Goal: Information Seeking & Learning: Check status

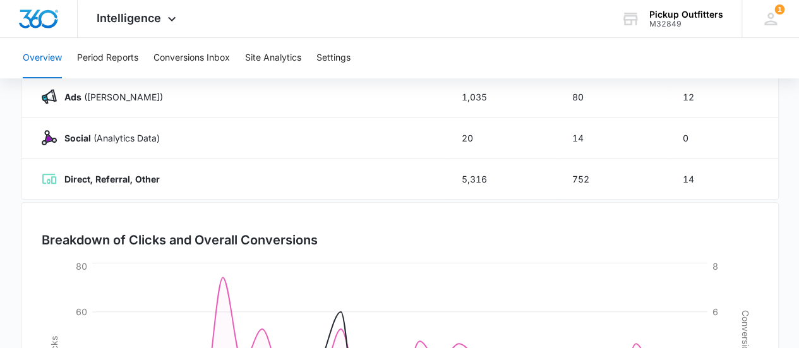
scroll to position [368, 0]
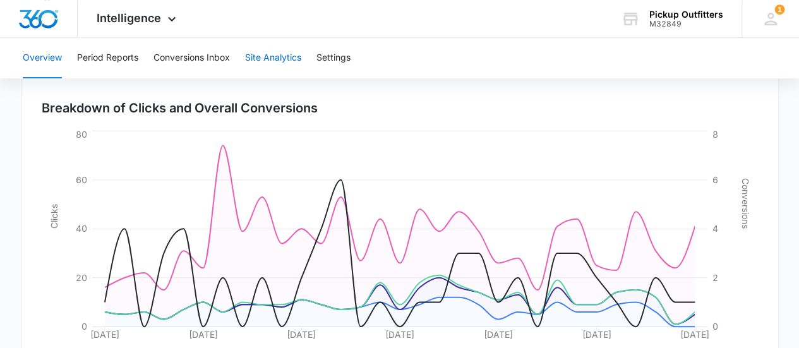
click at [277, 57] on button "Site Analytics" at bounding box center [273, 58] width 56 height 40
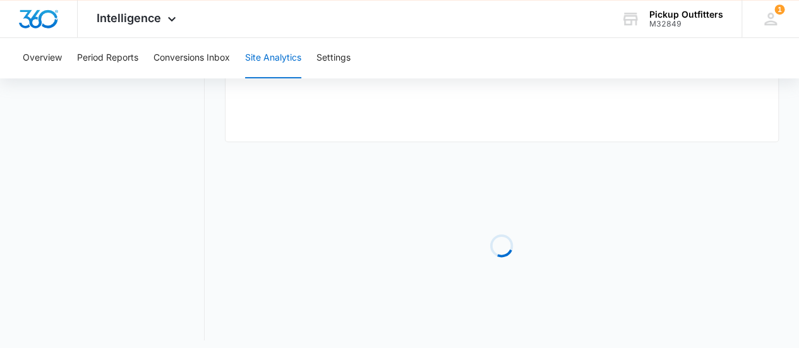
type input "[DATE]"
radio input "true"
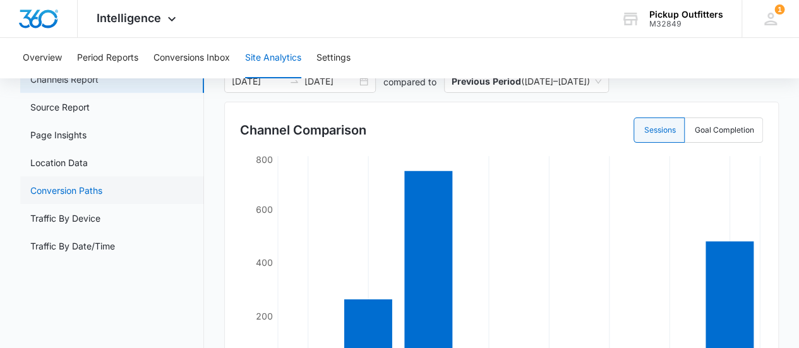
scroll to position [63, 0]
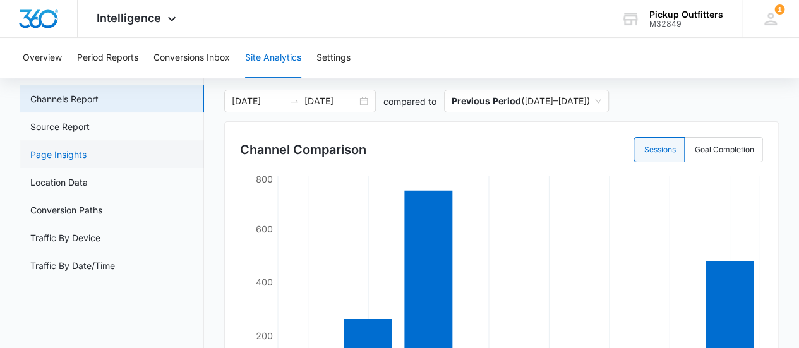
click at [61, 149] on link "Page Insights" at bounding box center [58, 154] width 56 height 13
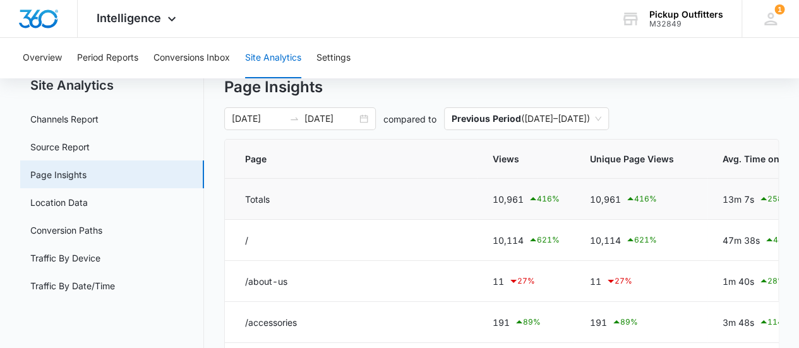
scroll to position [63, 0]
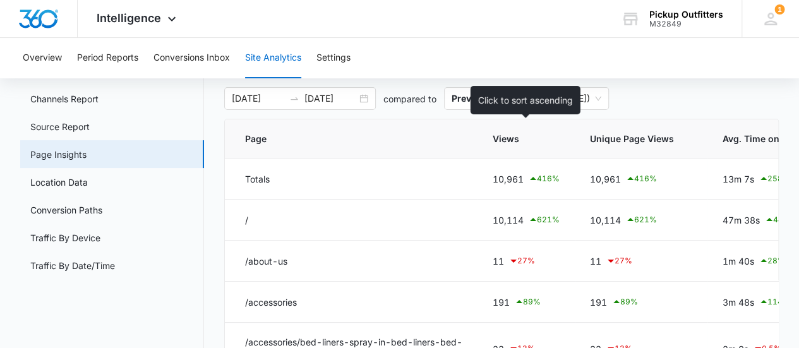
click at [498, 133] on span "Views" at bounding box center [517, 138] width 49 height 13
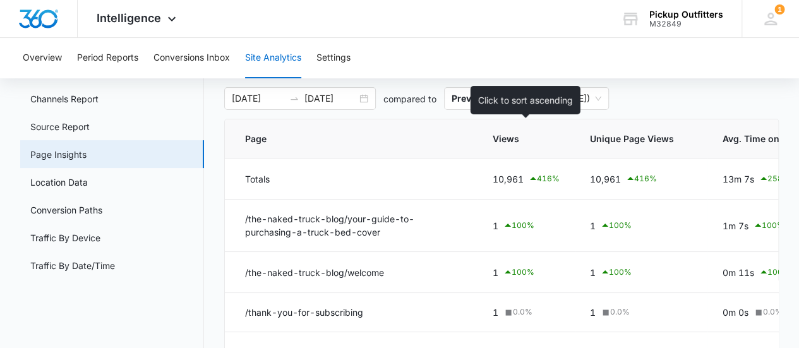
drag, startPoint x: 507, startPoint y: 136, endPoint x: 542, endPoint y: 137, distance: 35.4
click at [507, 136] on span "Views" at bounding box center [517, 138] width 49 height 13
click at [550, 137] on icon at bounding box center [552, 139] width 9 height 9
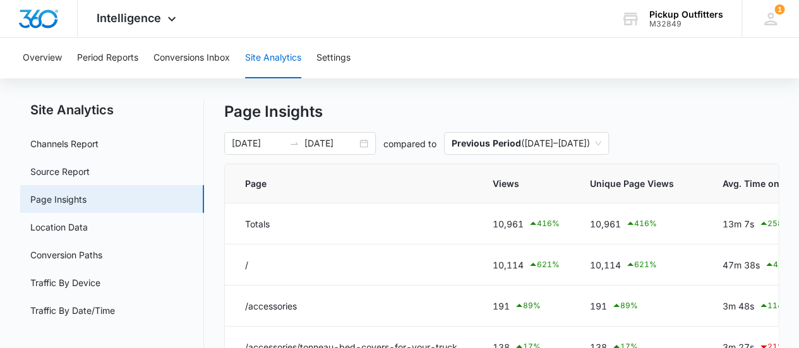
scroll to position [0, 0]
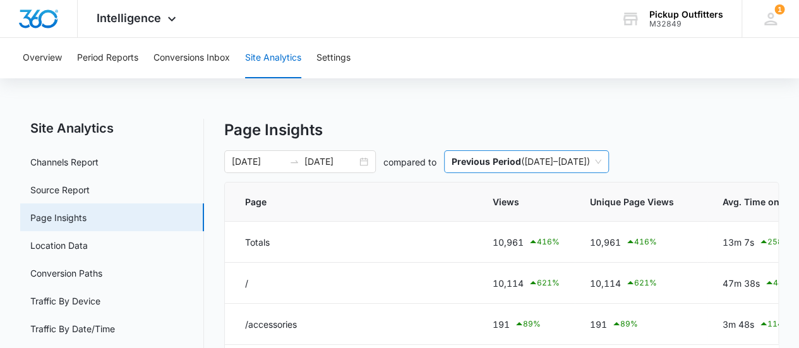
click at [569, 159] on span "Previous Period ( [DATE] – [DATE] )" at bounding box center [527, 161] width 150 height 21
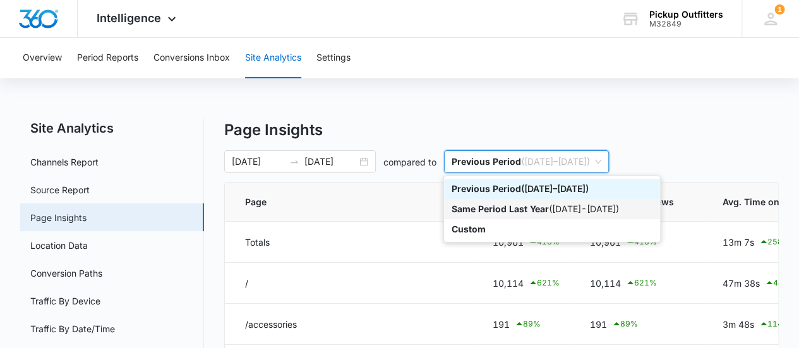
click at [553, 209] on div "Same Period Last Year ( [DATE] - [DATE] )" at bounding box center [552, 209] width 201 height 14
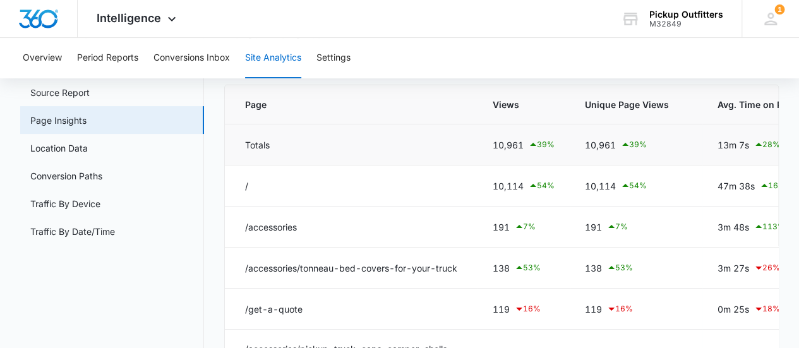
scroll to position [126, 0]
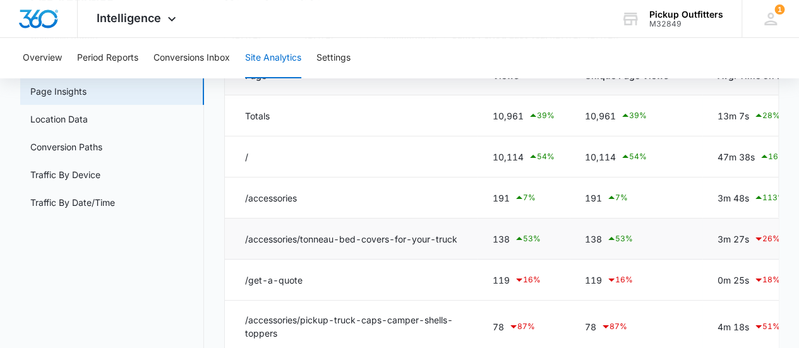
click at [346, 237] on td "/accessories/tonneau-bed-covers-for-your-truck" at bounding box center [351, 239] width 253 height 41
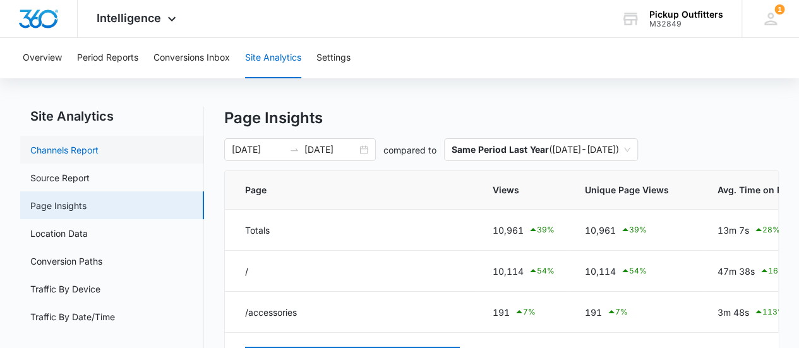
scroll to position [0, 0]
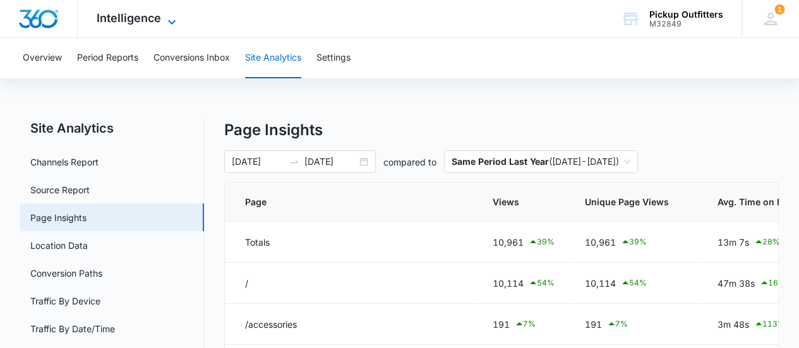
click at [175, 17] on icon at bounding box center [171, 22] width 15 height 15
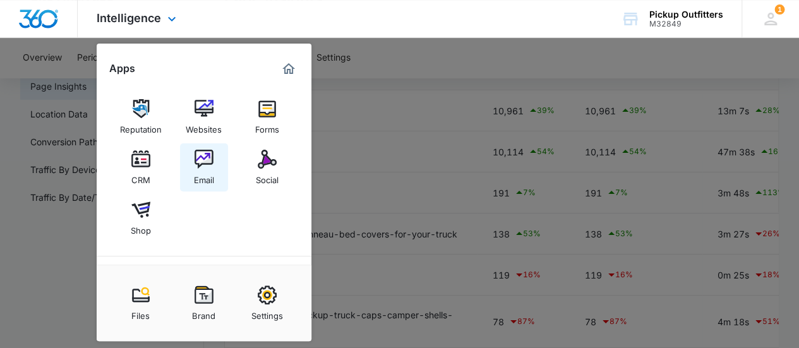
scroll to position [126, 0]
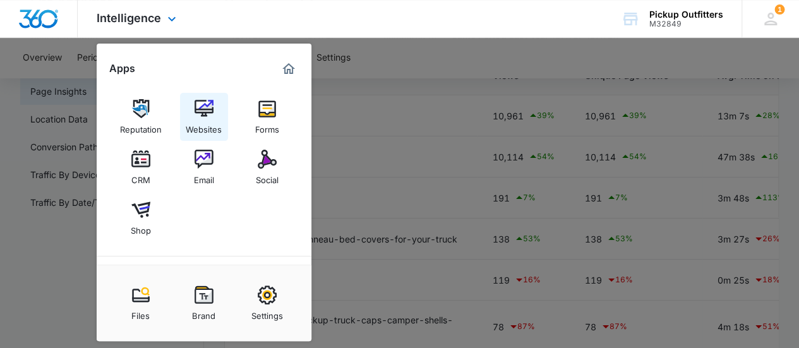
click at [201, 97] on link "Websites" at bounding box center [204, 117] width 48 height 48
